Goal: Find specific page/section: Find specific page/section

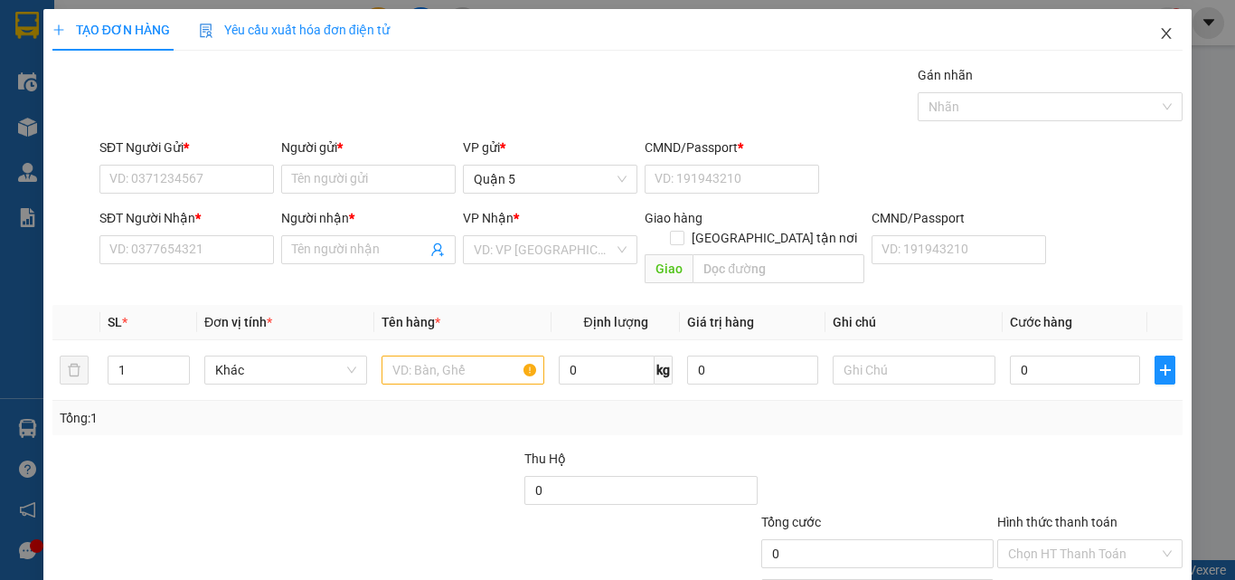
click at [1159, 31] on icon "close" at bounding box center [1166, 33] width 14 height 14
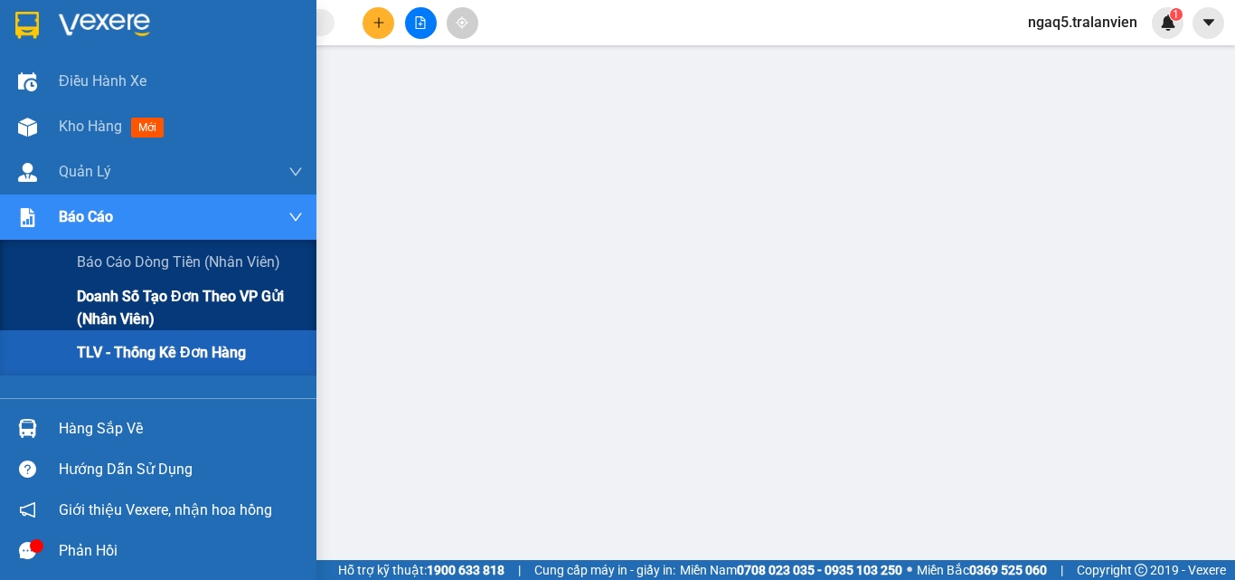
drag, startPoint x: 127, startPoint y: 344, endPoint x: 291, endPoint y: 324, distance: 165.8
click at [131, 344] on span "TLV - Thống kê đơn hàng" at bounding box center [161, 352] width 169 height 23
